Goal: Book appointment/travel/reservation

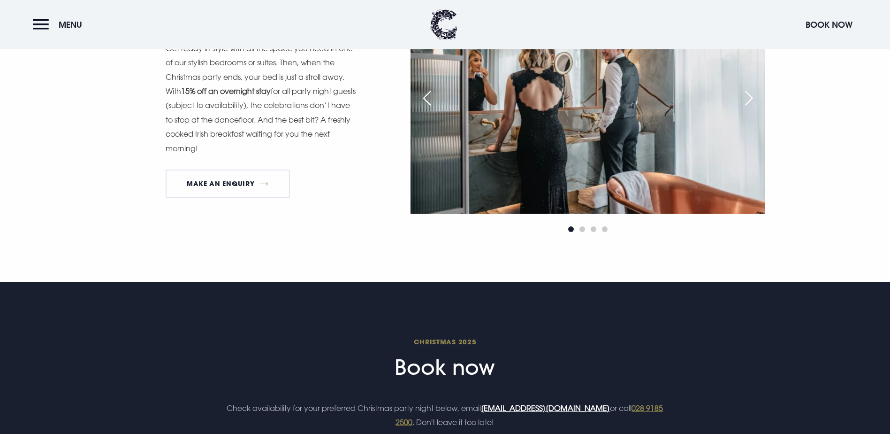
scroll to position [1173, 0]
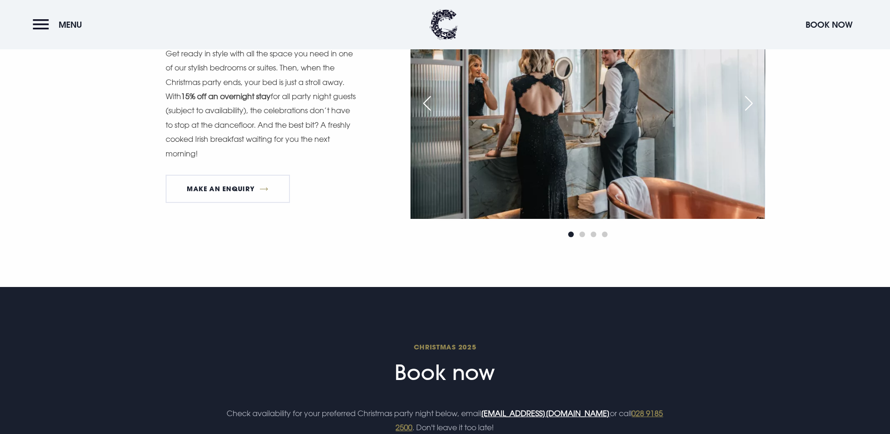
click at [752, 114] on div "Next slide" at bounding box center [748, 103] width 23 height 21
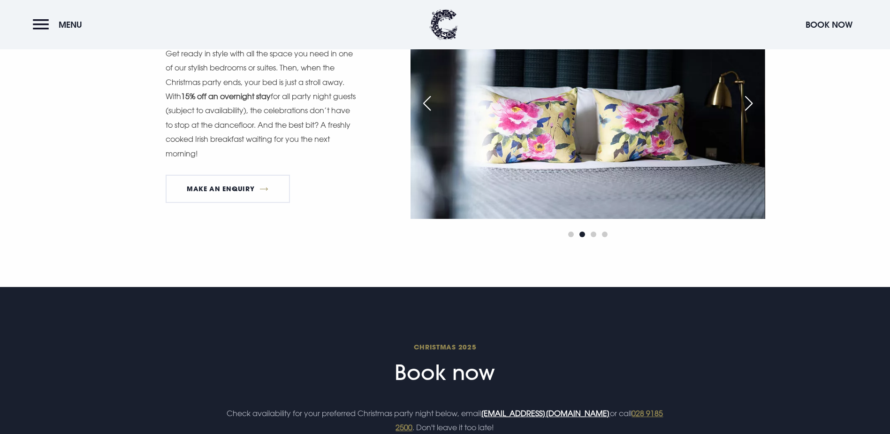
click at [752, 114] on div "Next slide" at bounding box center [748, 103] width 23 height 21
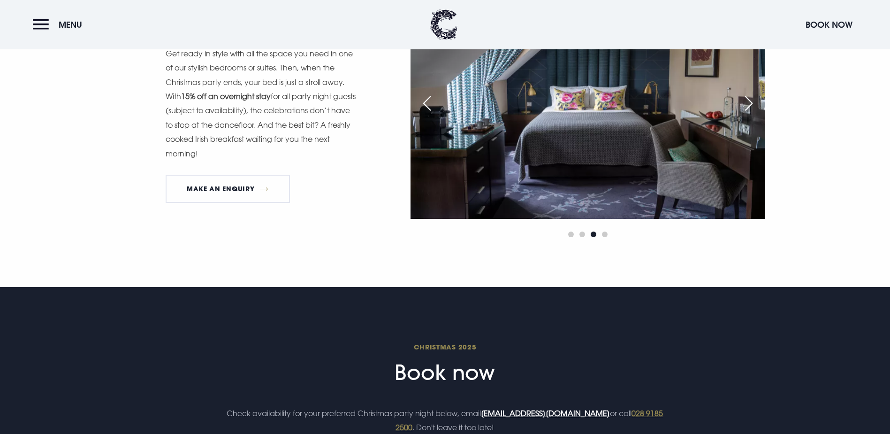
click at [752, 114] on div "Next slide" at bounding box center [748, 103] width 23 height 21
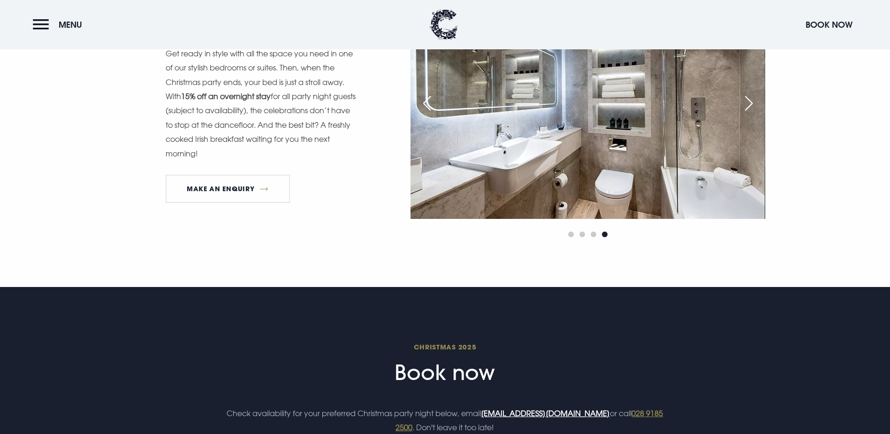
click at [752, 114] on div "Next slide" at bounding box center [748, 103] width 23 height 21
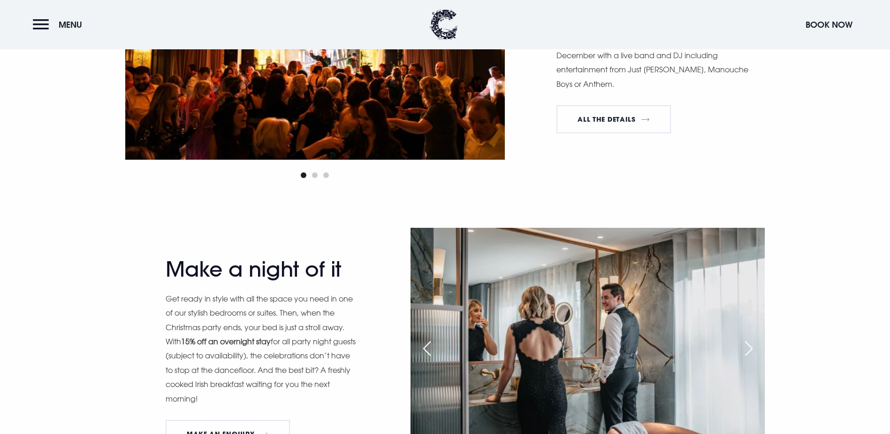
scroll to position [938, 0]
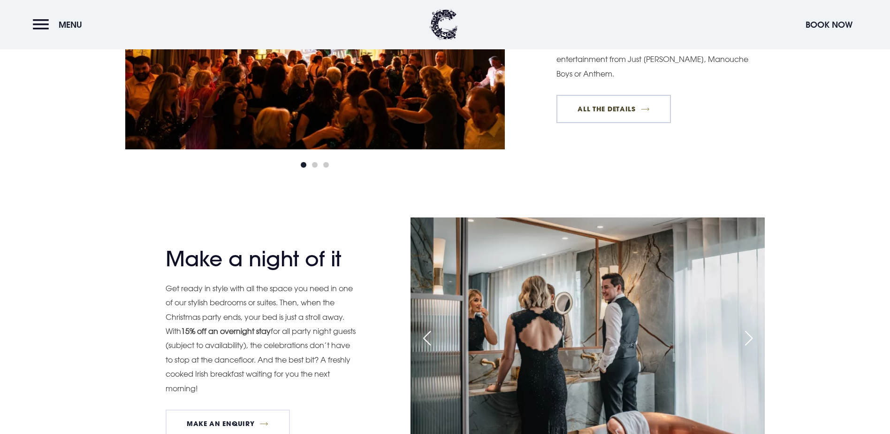
click at [615, 123] on link "All The Details" at bounding box center [613, 109] width 114 height 28
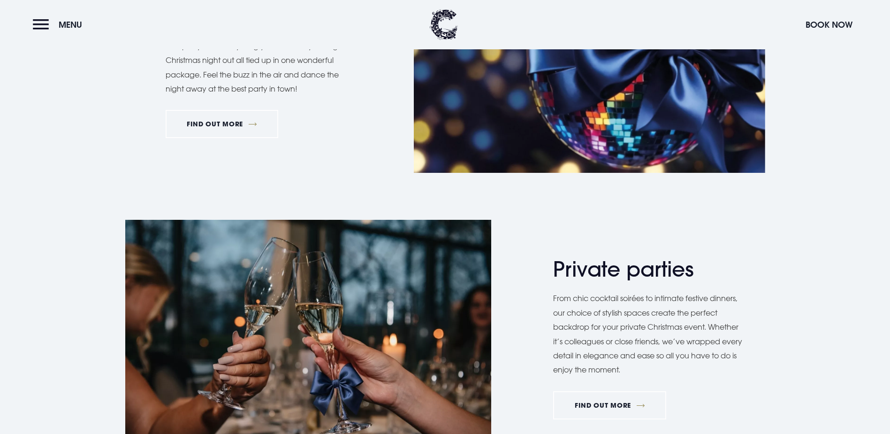
scroll to position [563, 0]
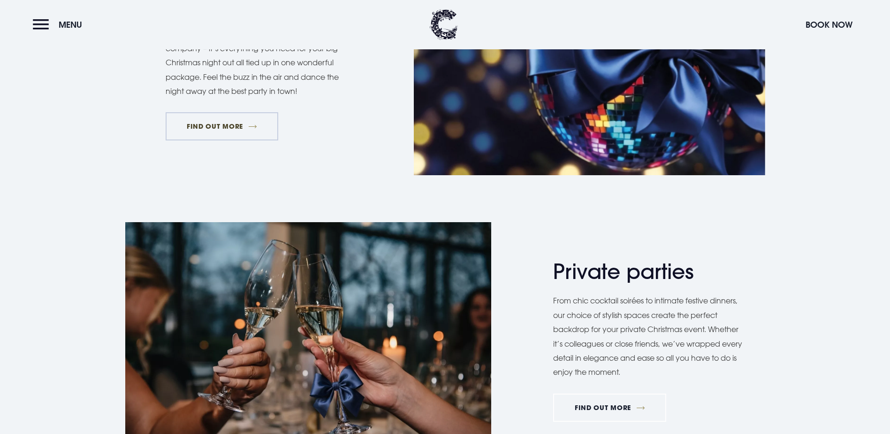
click at [217, 140] on link "FIND OUT MORE" at bounding box center [222, 126] width 113 height 28
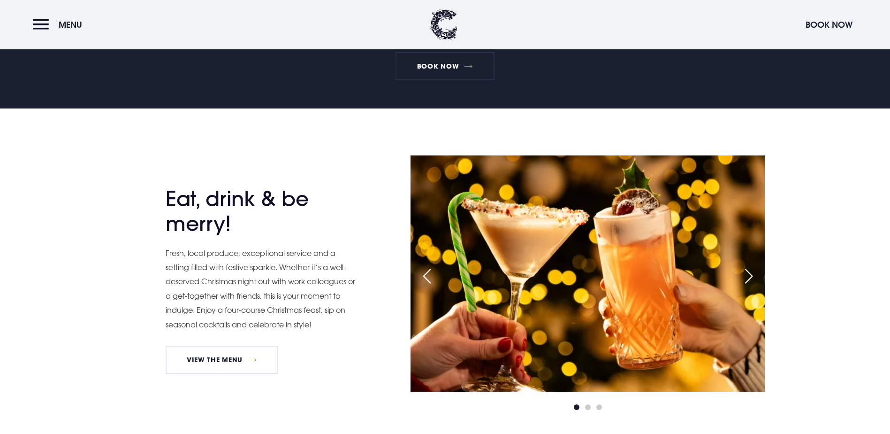
scroll to position [188, 0]
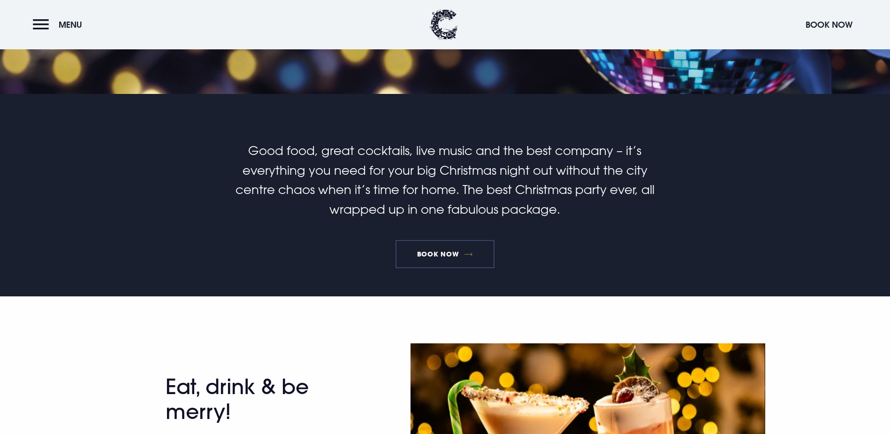
click at [471, 268] on link "Book Now" at bounding box center [445, 254] width 99 height 28
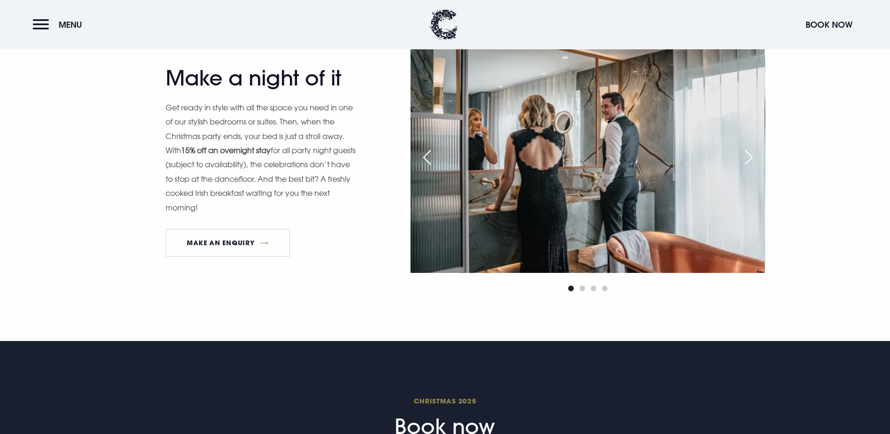
scroll to position [938, 0]
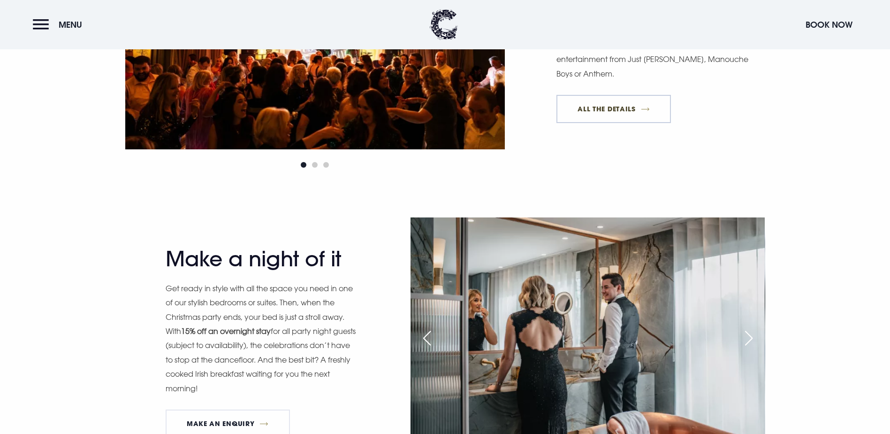
click at [615, 123] on link "All The Details" at bounding box center [613, 109] width 114 height 28
